Goal: Information Seeking & Learning: Check status

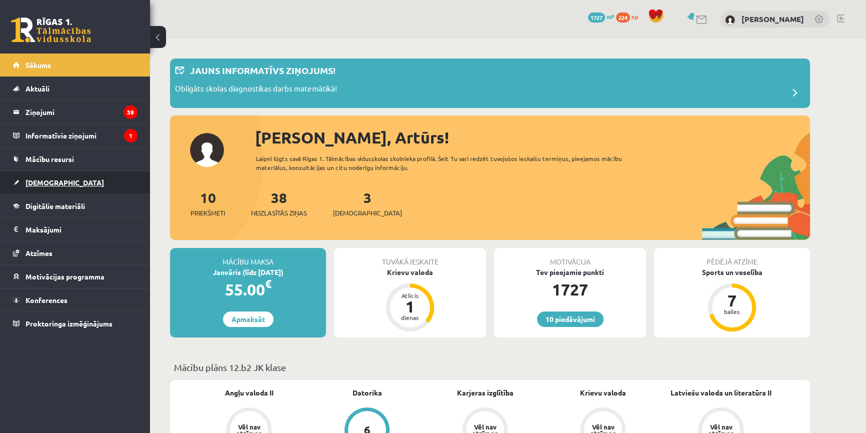
click at [51, 178] on span "[DEMOGRAPHIC_DATA]" at bounding box center [64, 182] width 78 height 9
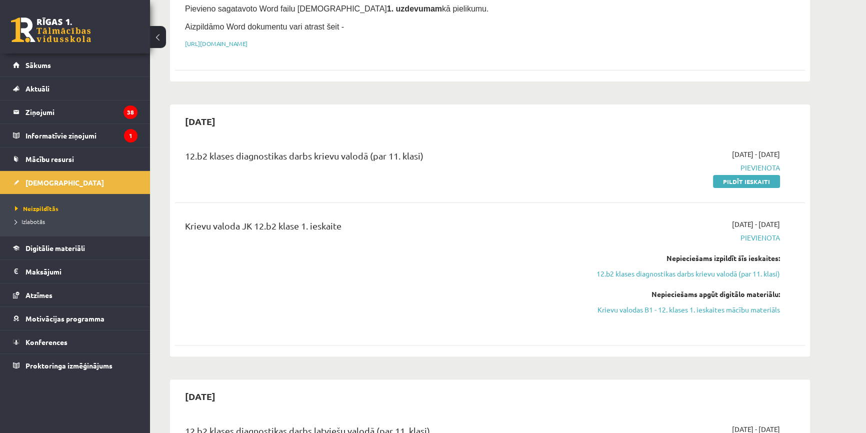
scroll to position [363, 0]
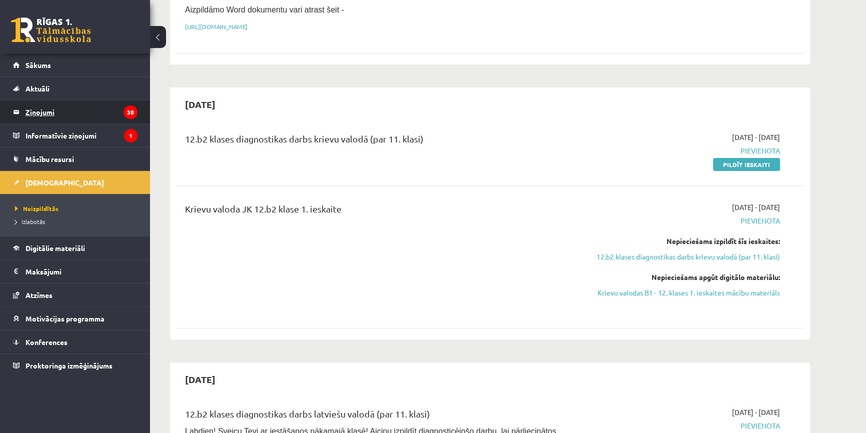
click at [33, 112] on legend "Ziņojumi 38" at bounding box center [81, 111] width 112 height 23
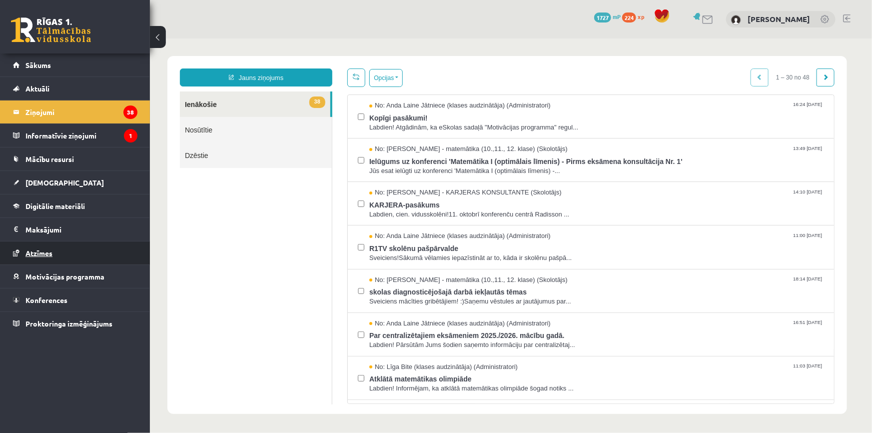
click at [40, 243] on link "Atzīmes" at bounding box center [75, 252] width 124 height 23
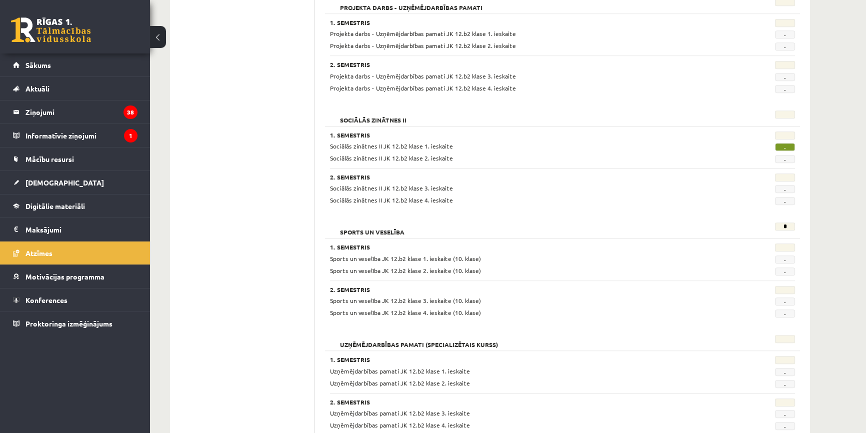
scroll to position [766, 0]
